Goal: Task Accomplishment & Management: Manage account settings

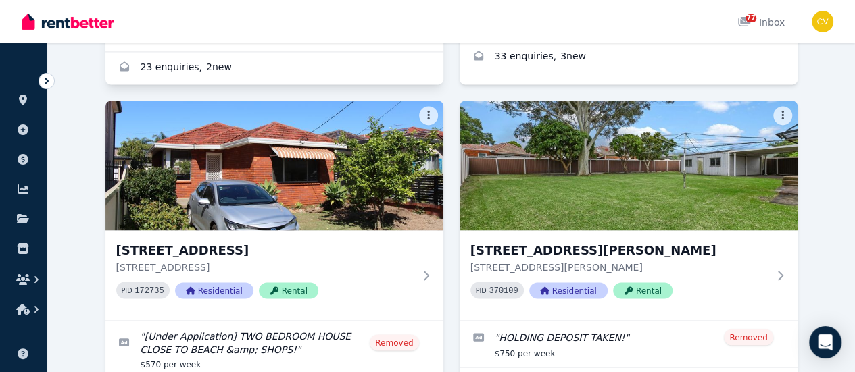
scroll to position [1081, 0]
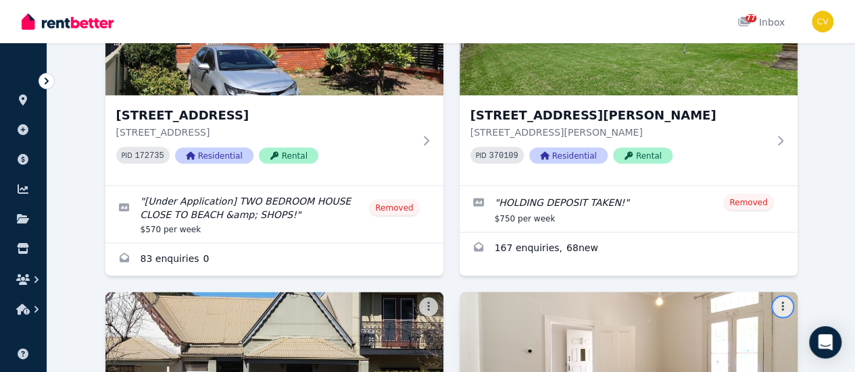
scroll to position [1216, 0]
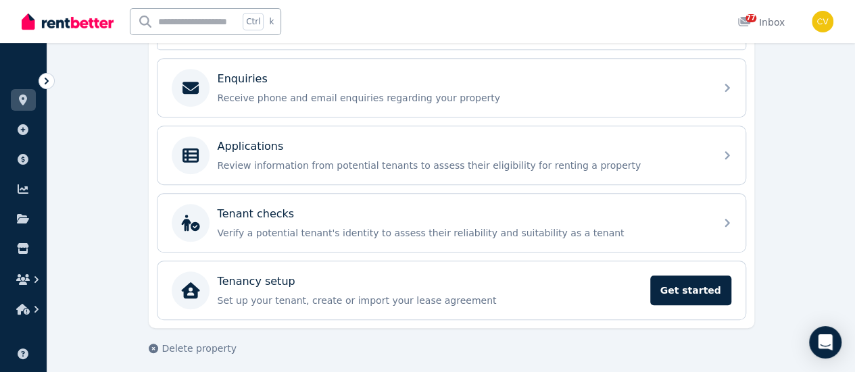
scroll to position [155, 0]
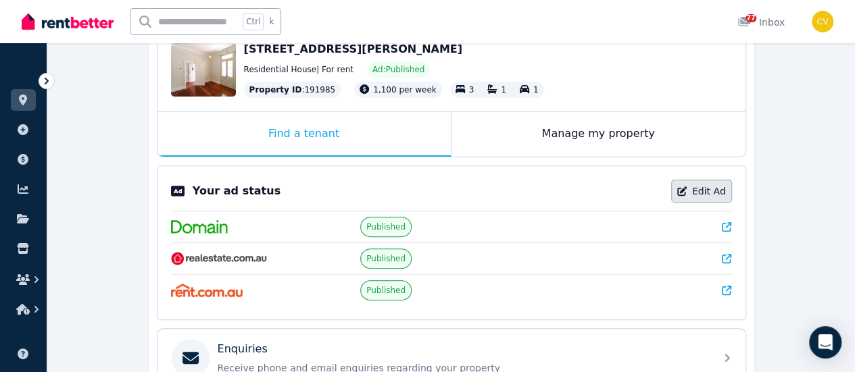
click at [706, 182] on link "Edit Ad" at bounding box center [701, 191] width 61 height 23
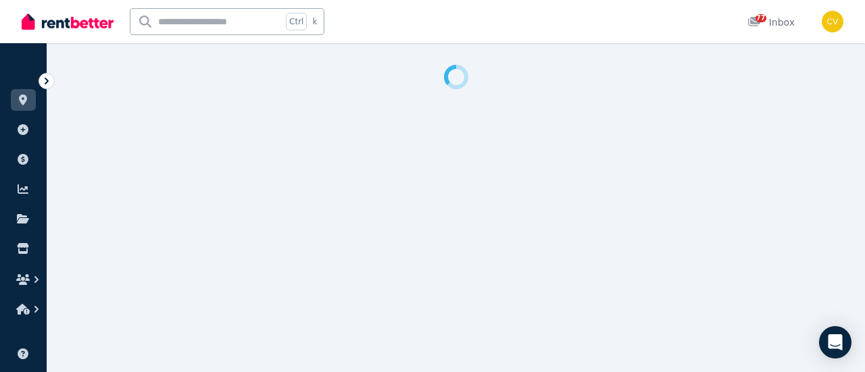
select select "***"
select select "**********"
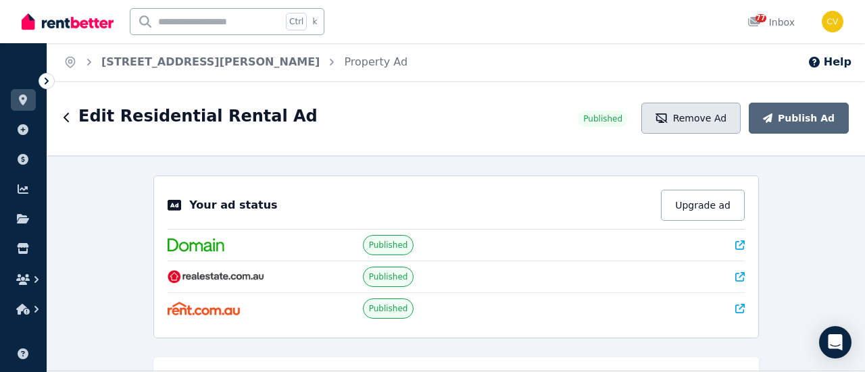
click at [722, 118] on button "Remove Ad" at bounding box center [690, 118] width 99 height 31
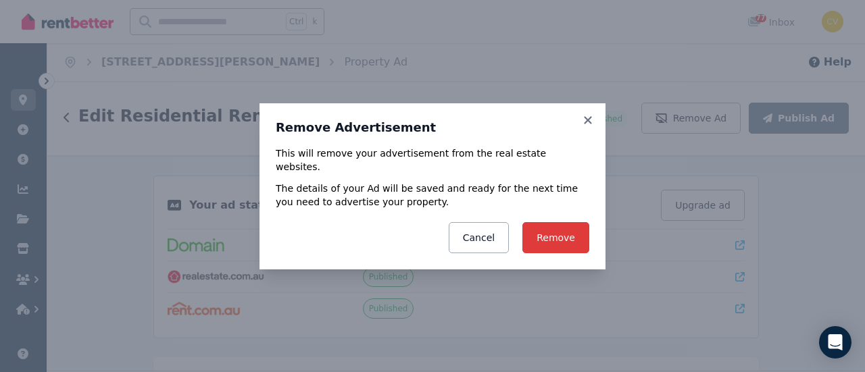
click at [543, 228] on button "Remove" at bounding box center [555, 237] width 67 height 31
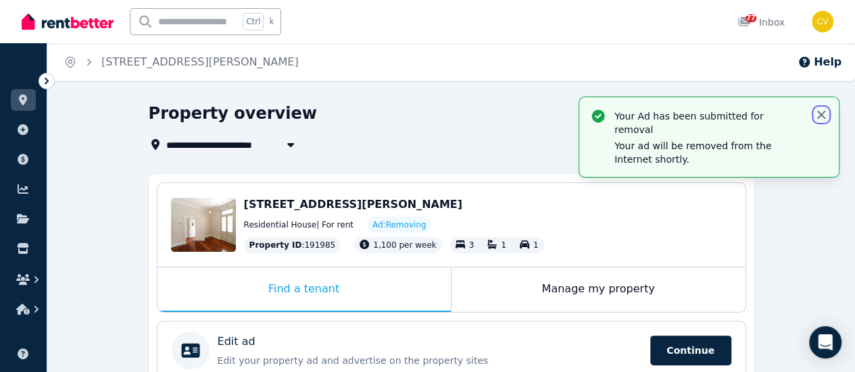
click at [824, 121] on icon "button" at bounding box center [821, 115] width 14 height 14
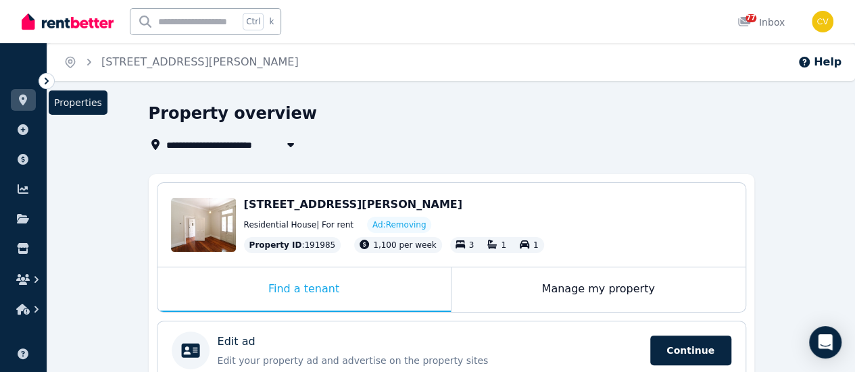
click at [28, 100] on icon at bounding box center [23, 100] width 14 height 11
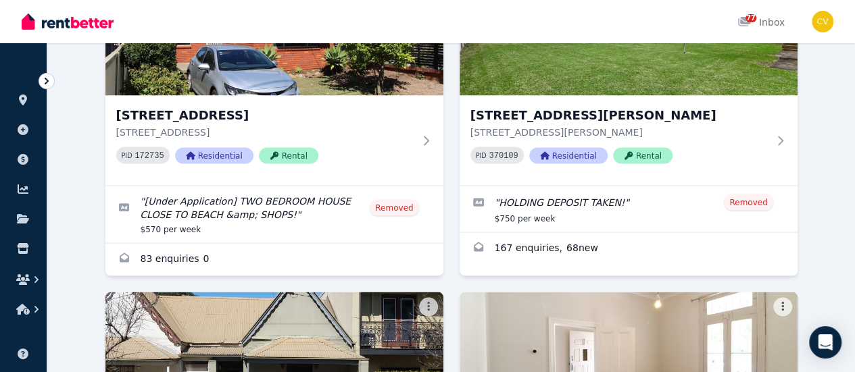
scroll to position [1081, 0]
